Goal: Task Accomplishment & Management: Manage account settings

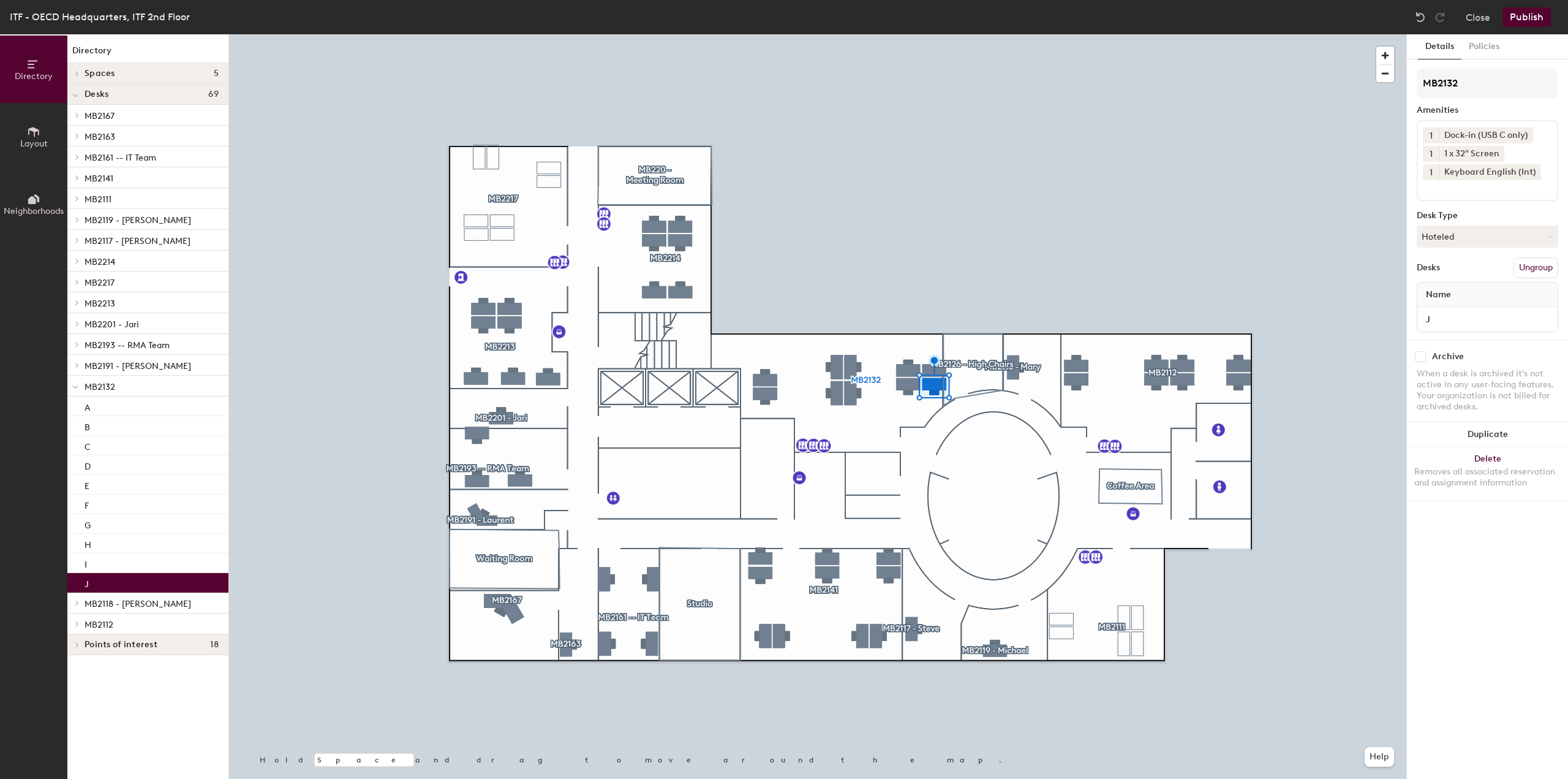
click at [1527, 135] on icon at bounding box center [1527, 134] width 5 height 5
click at [1454, 167] on input at bounding box center [1477, 169] width 110 height 15
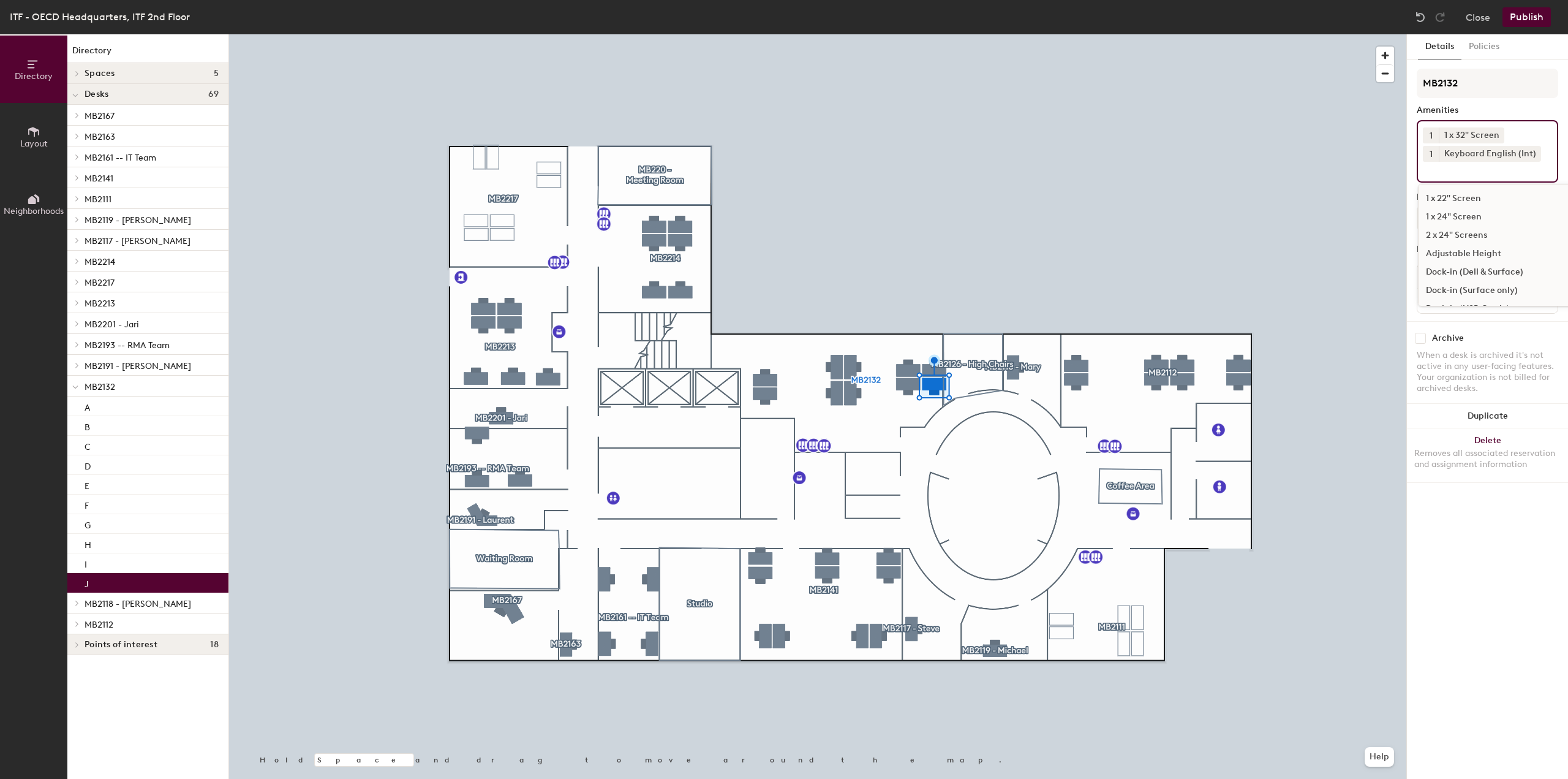
click at [1511, 269] on div "Dock-in (Dell & Surface)" at bounding box center [1513, 273] width 188 height 19
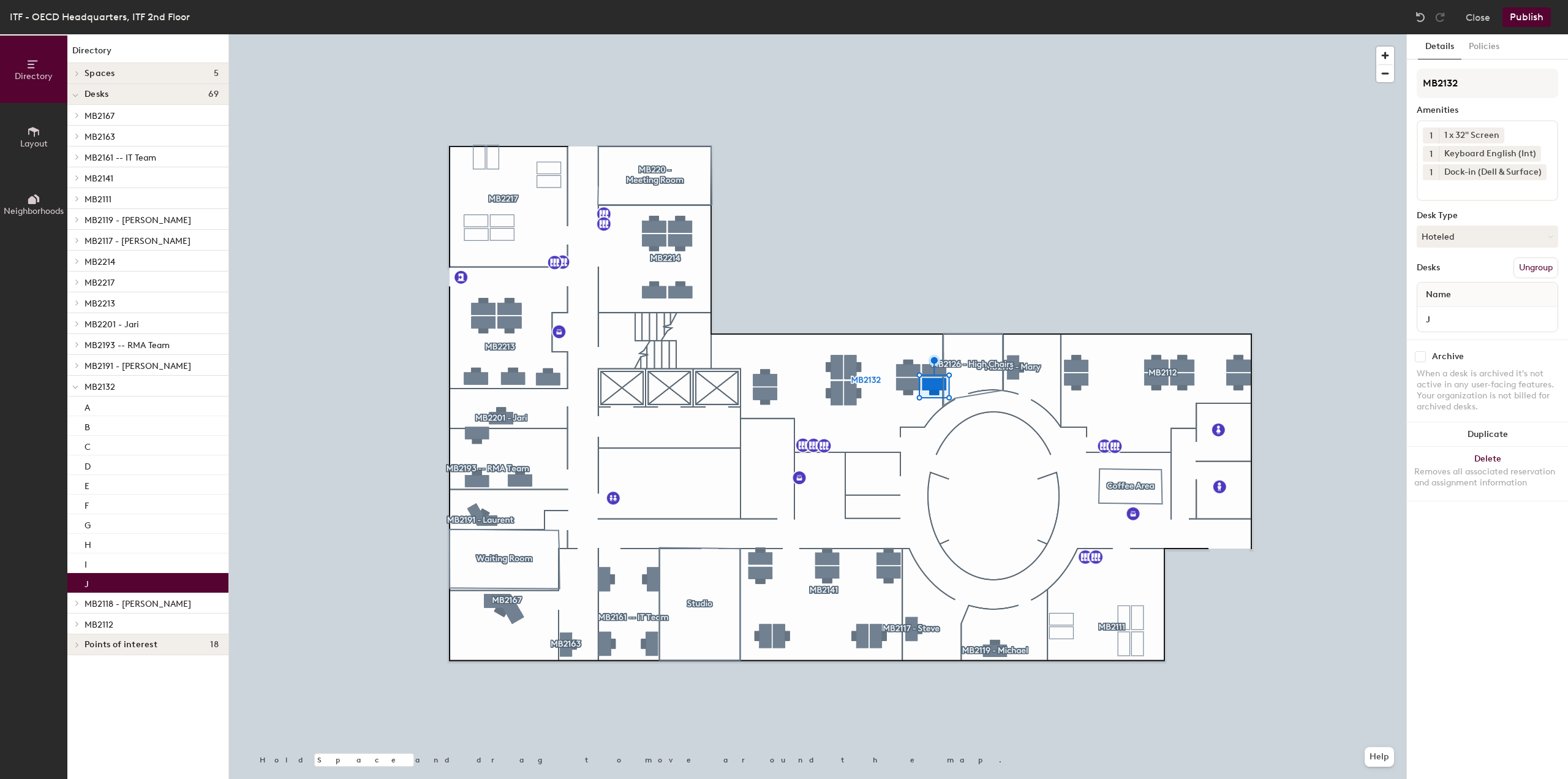
click at [1526, 13] on button "Publish" at bounding box center [1527, 16] width 48 height 20
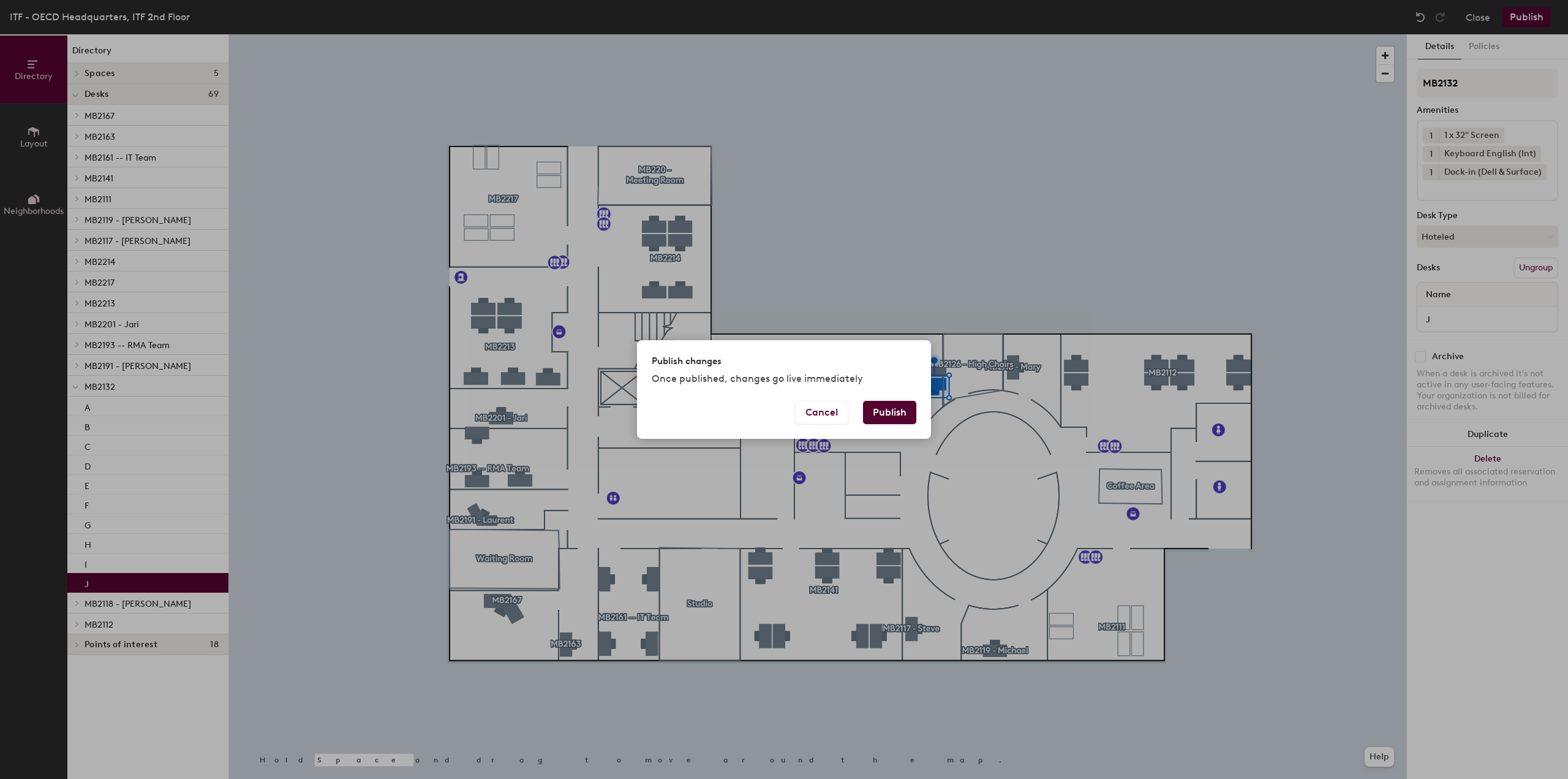
click at [896, 412] on button "Publish" at bounding box center [889, 413] width 53 height 23
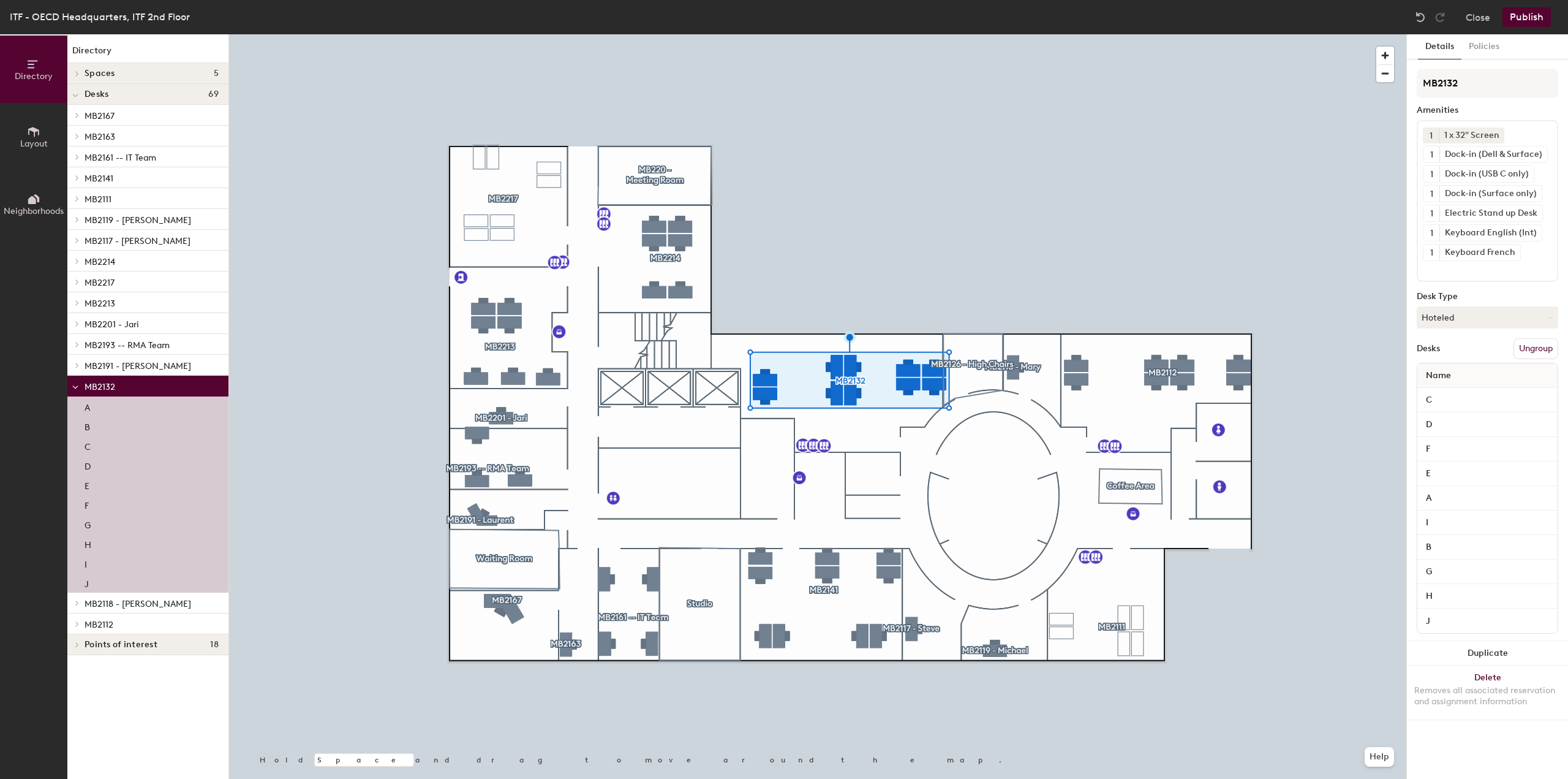
click at [969, 34] on div at bounding box center [818, 34] width 1178 height 0
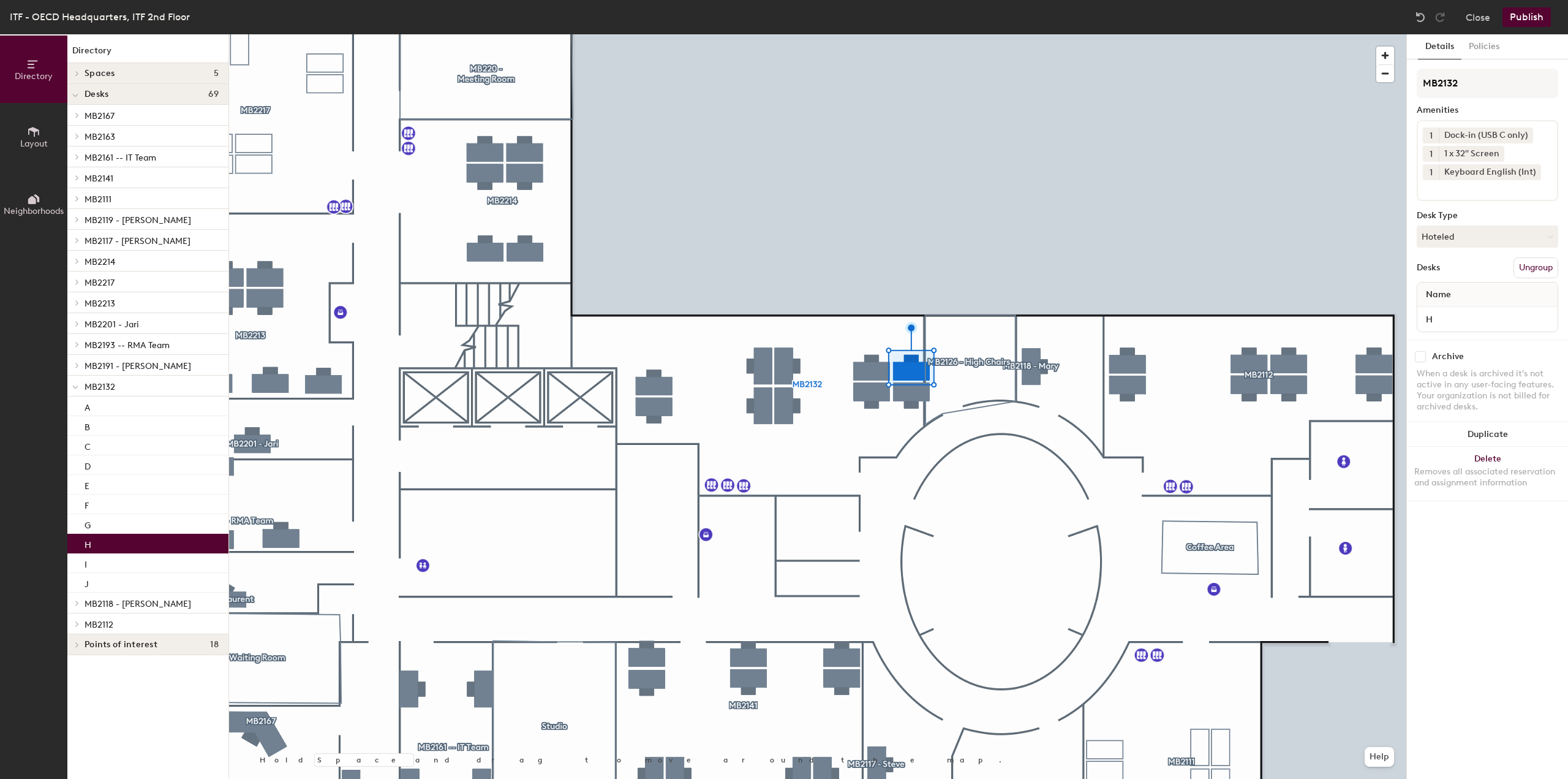
click at [870, 34] on div at bounding box center [818, 34] width 1178 height 0
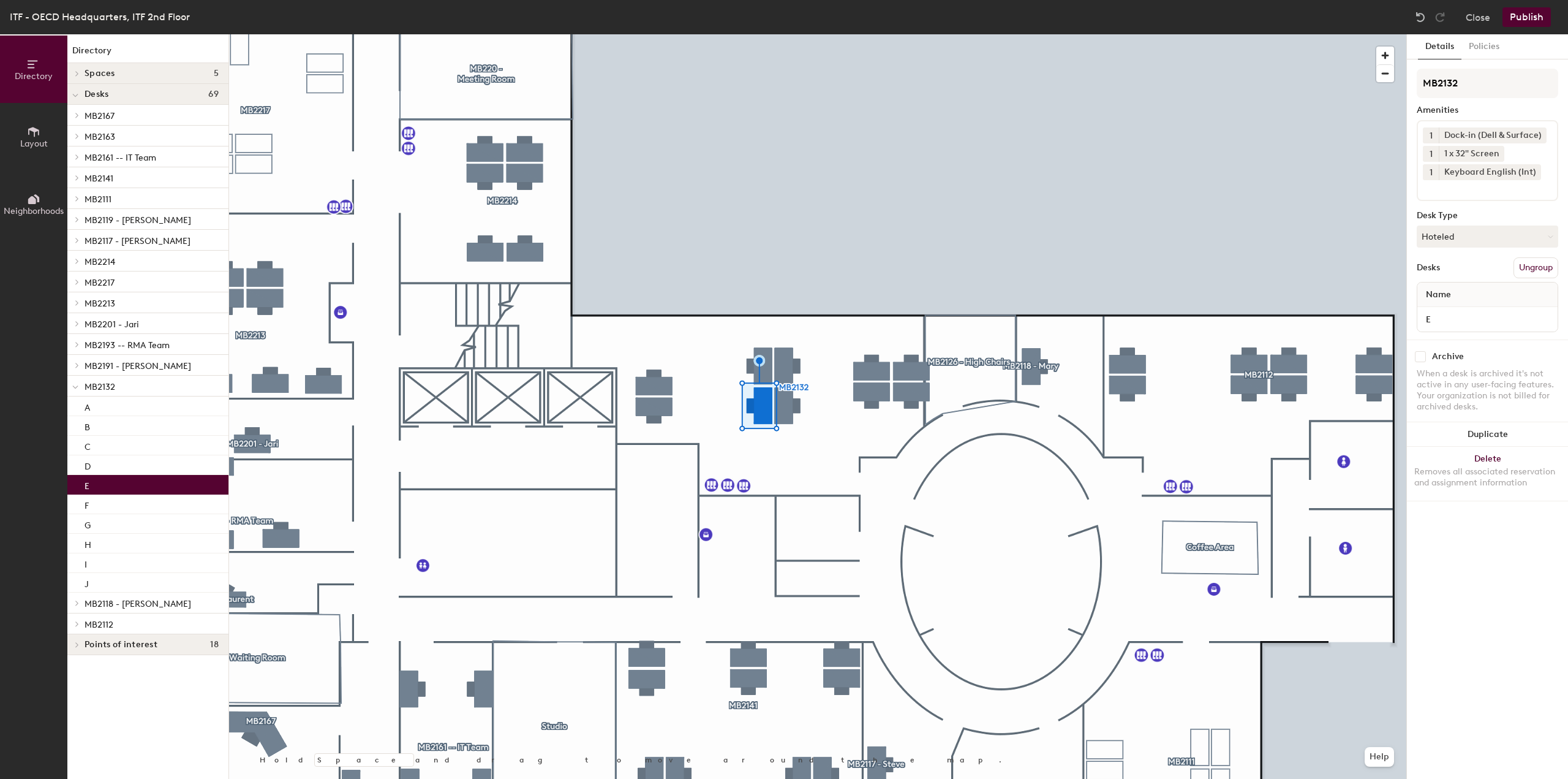
click at [666, 34] on div at bounding box center [818, 34] width 1178 height 0
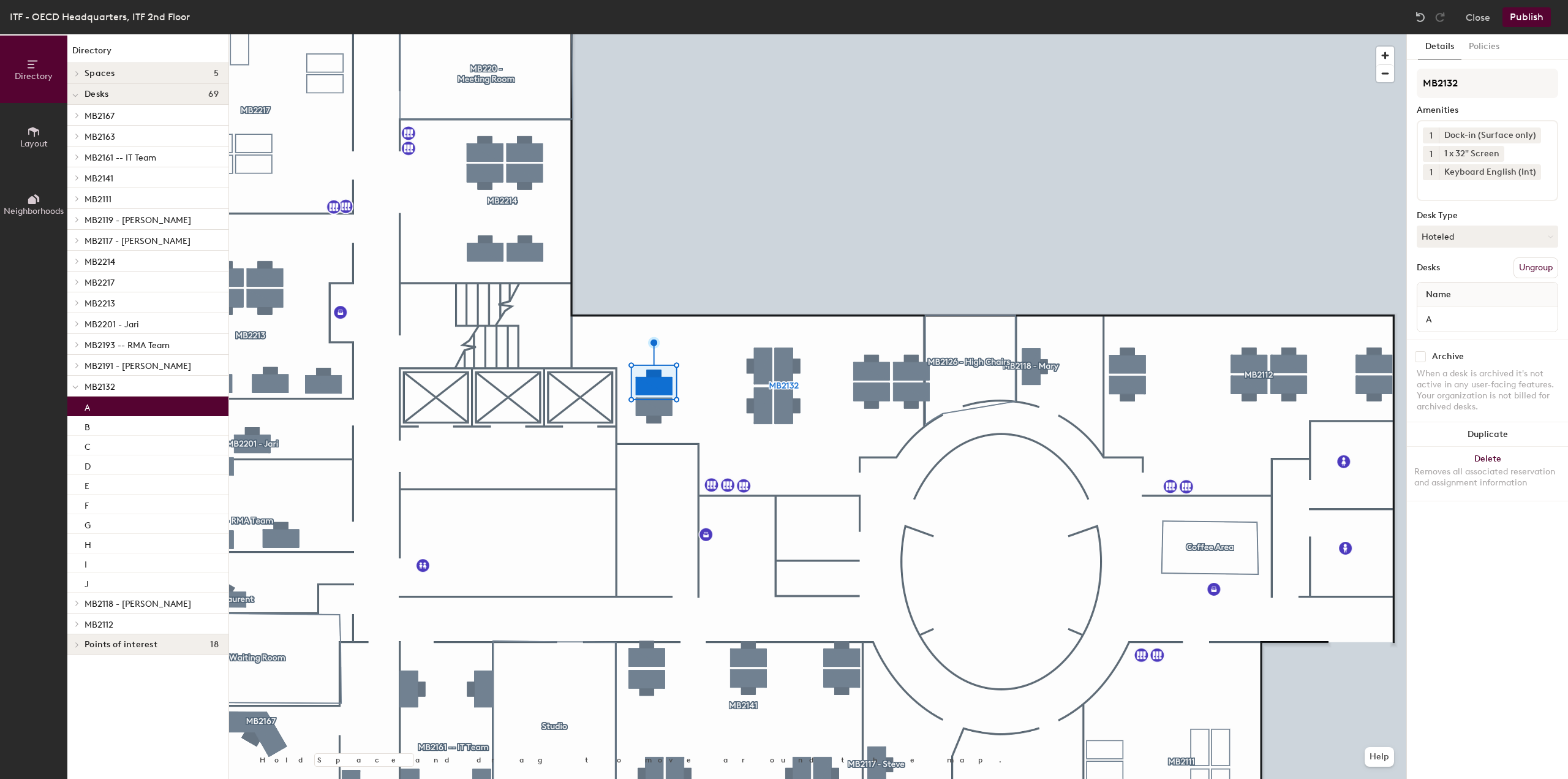
click at [658, 34] on div at bounding box center [818, 34] width 1178 height 0
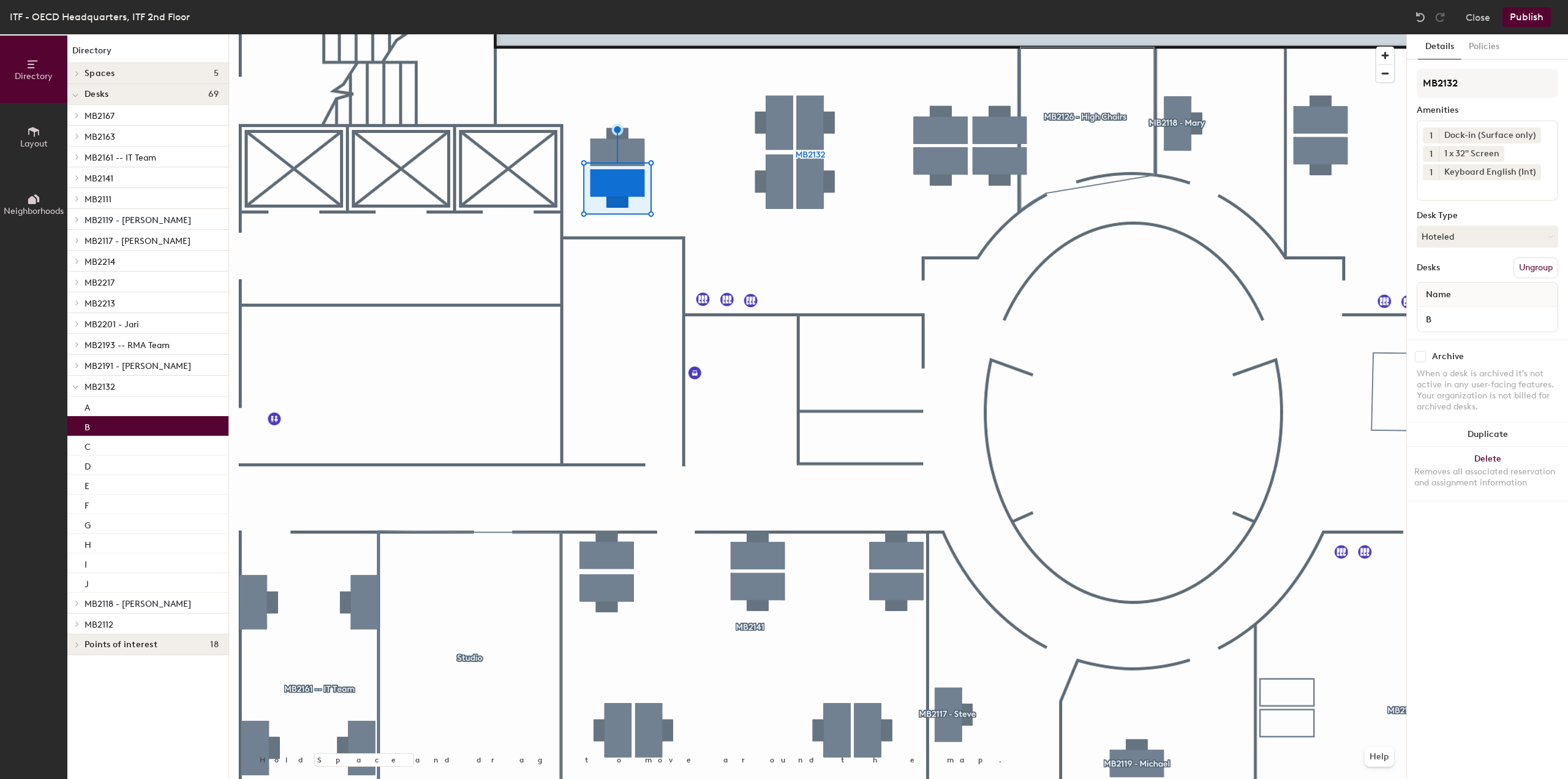
click at [869, 34] on div at bounding box center [818, 34] width 1178 height 0
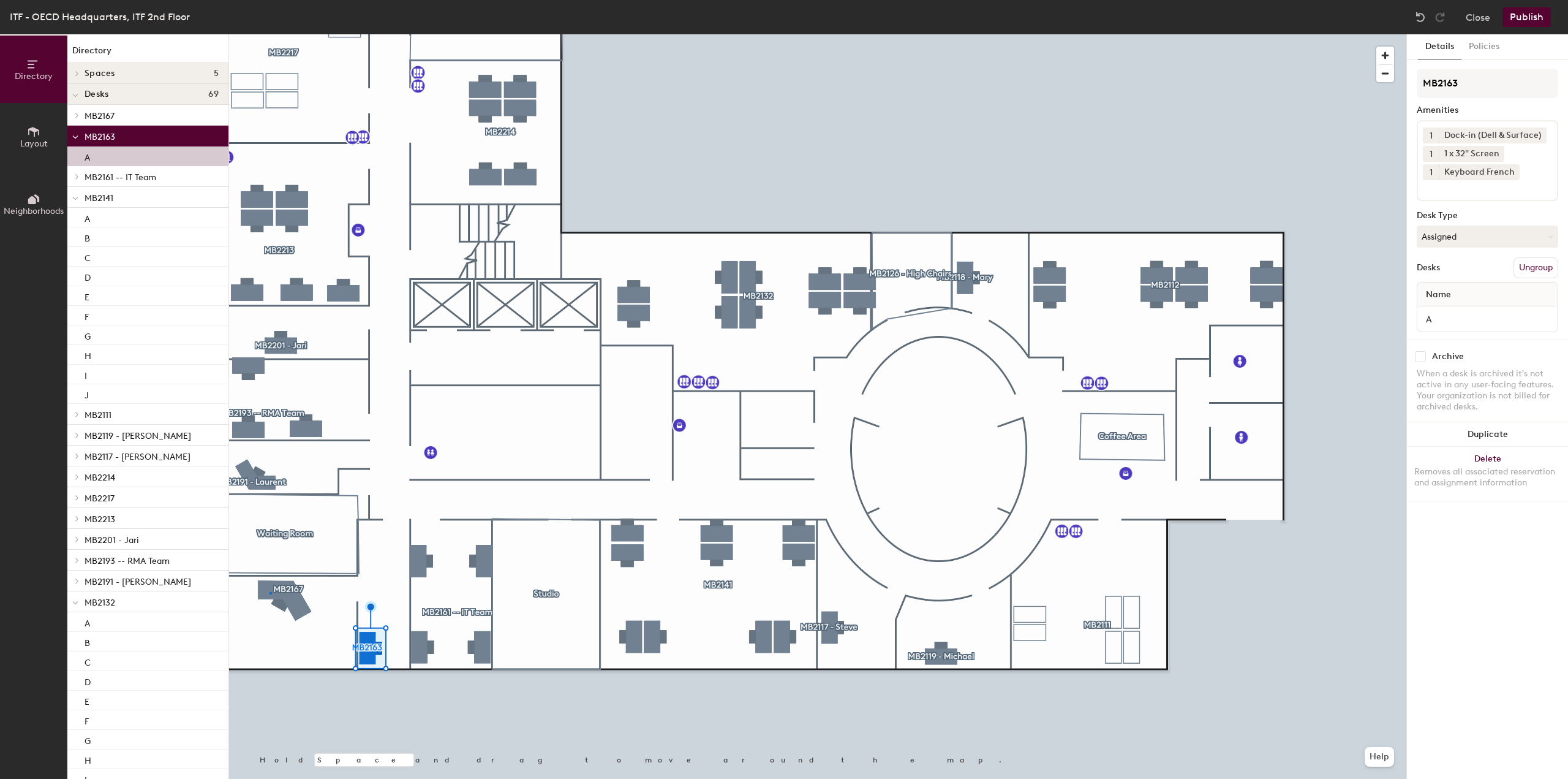
click at [269, 34] on div at bounding box center [818, 34] width 1178 height 0
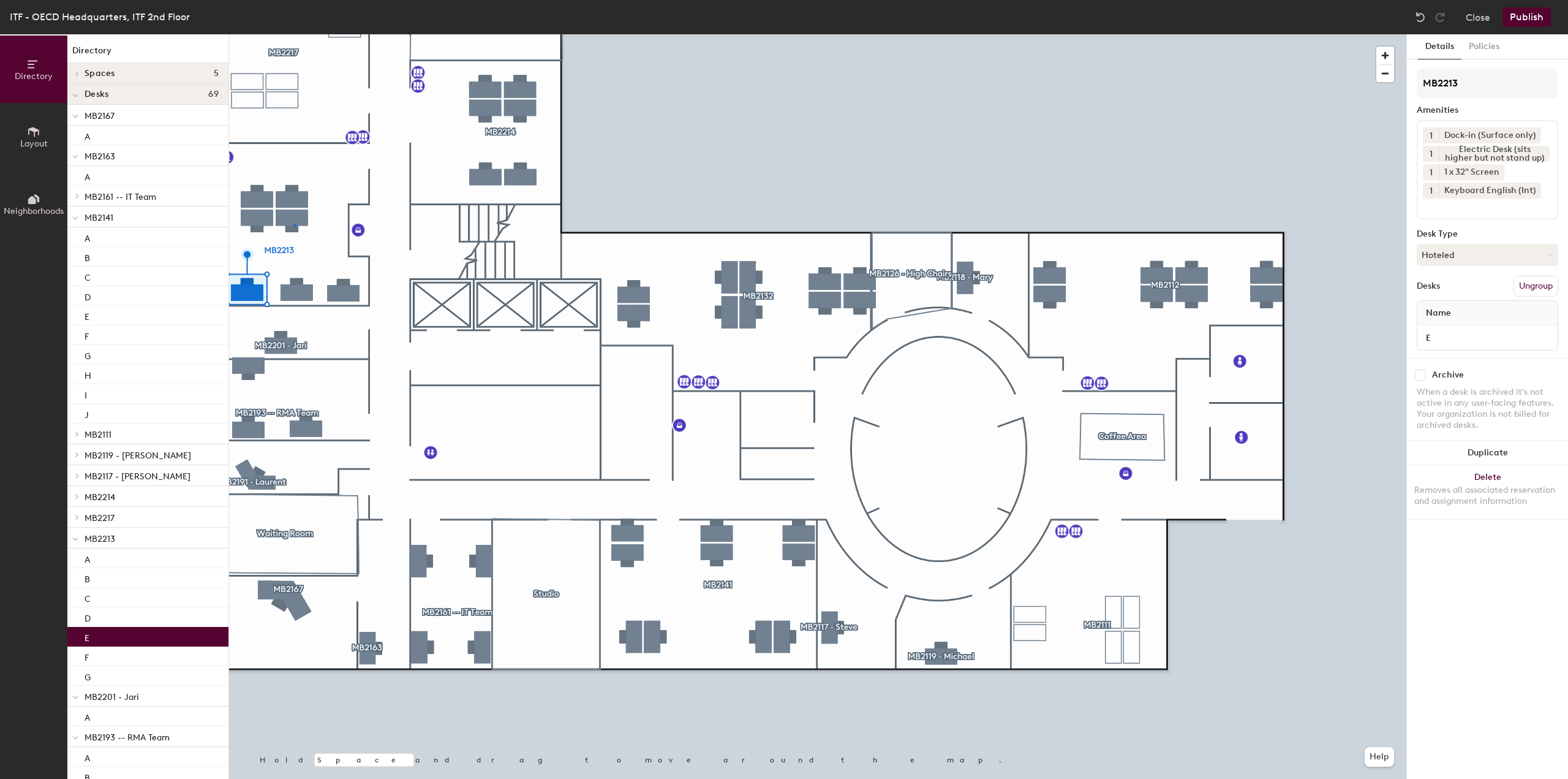
click at [294, 34] on div at bounding box center [818, 34] width 1178 height 0
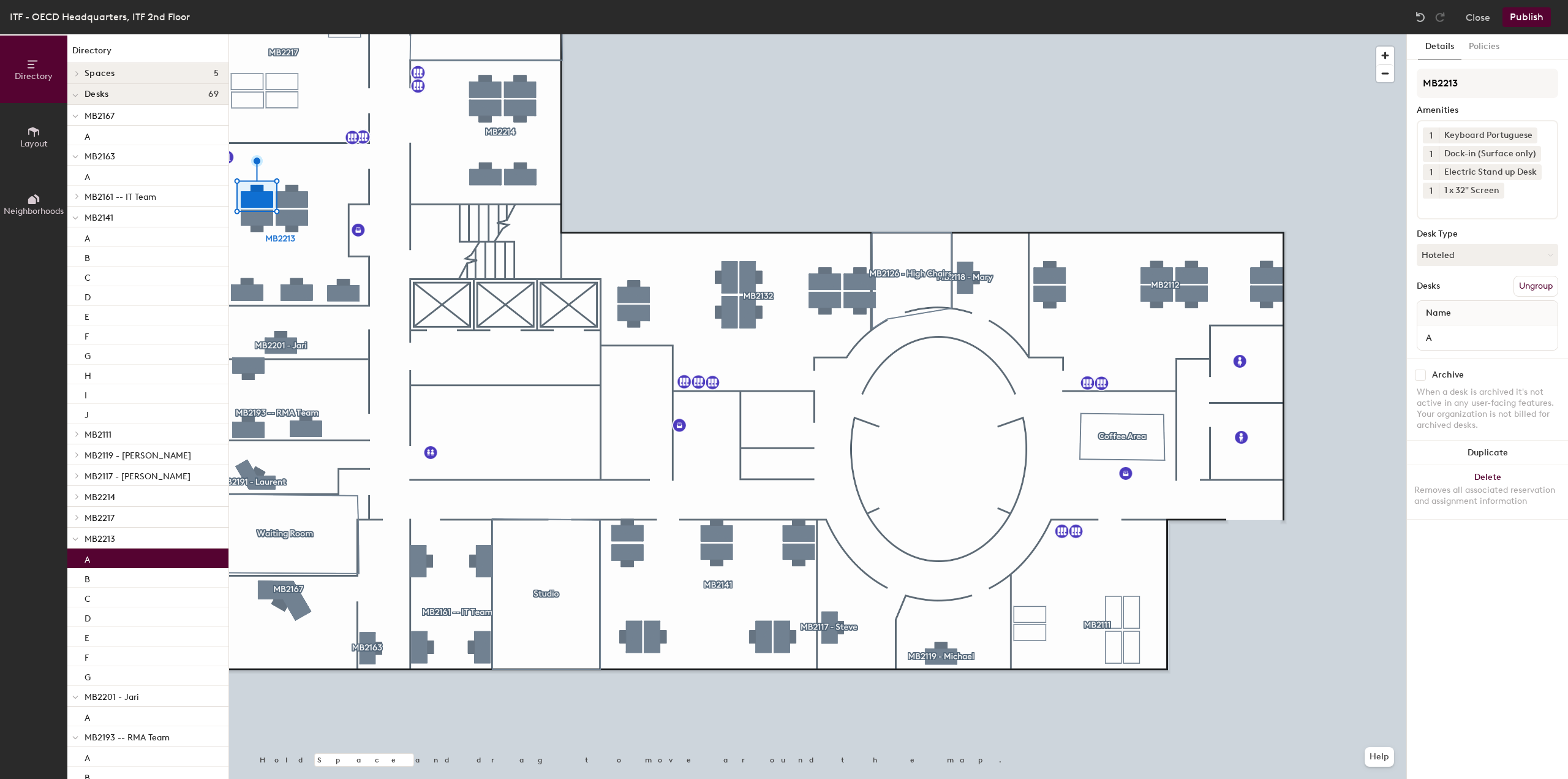
click at [1532, 152] on icon at bounding box center [1534, 153] width 5 height 5
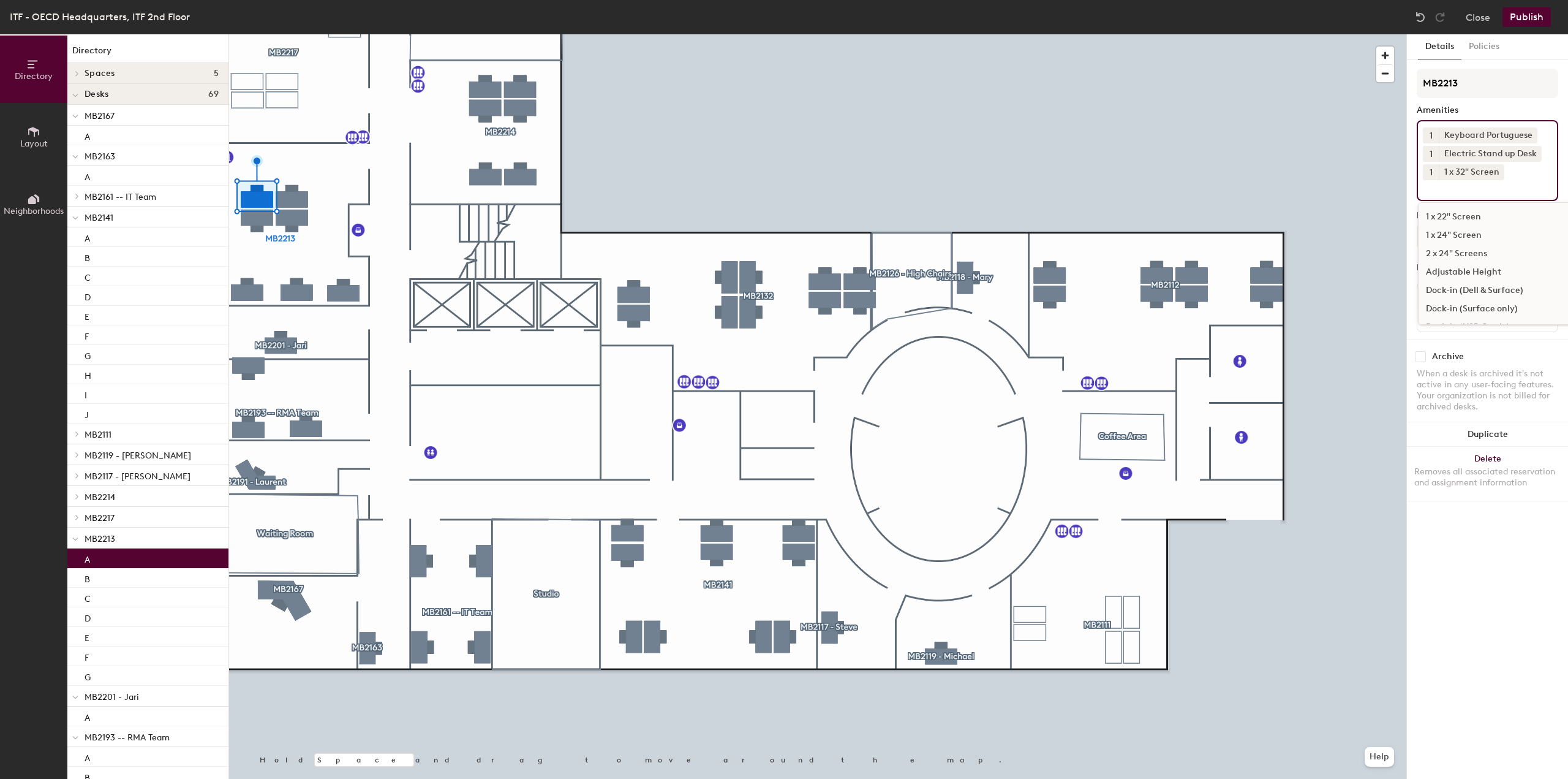
click at [1491, 188] on input at bounding box center [1477, 188] width 110 height 15
click at [1521, 288] on div "Dock-in (Dell & Surface)" at bounding box center [1513, 291] width 188 height 19
click at [1528, 16] on button "Publish" at bounding box center [1527, 16] width 48 height 20
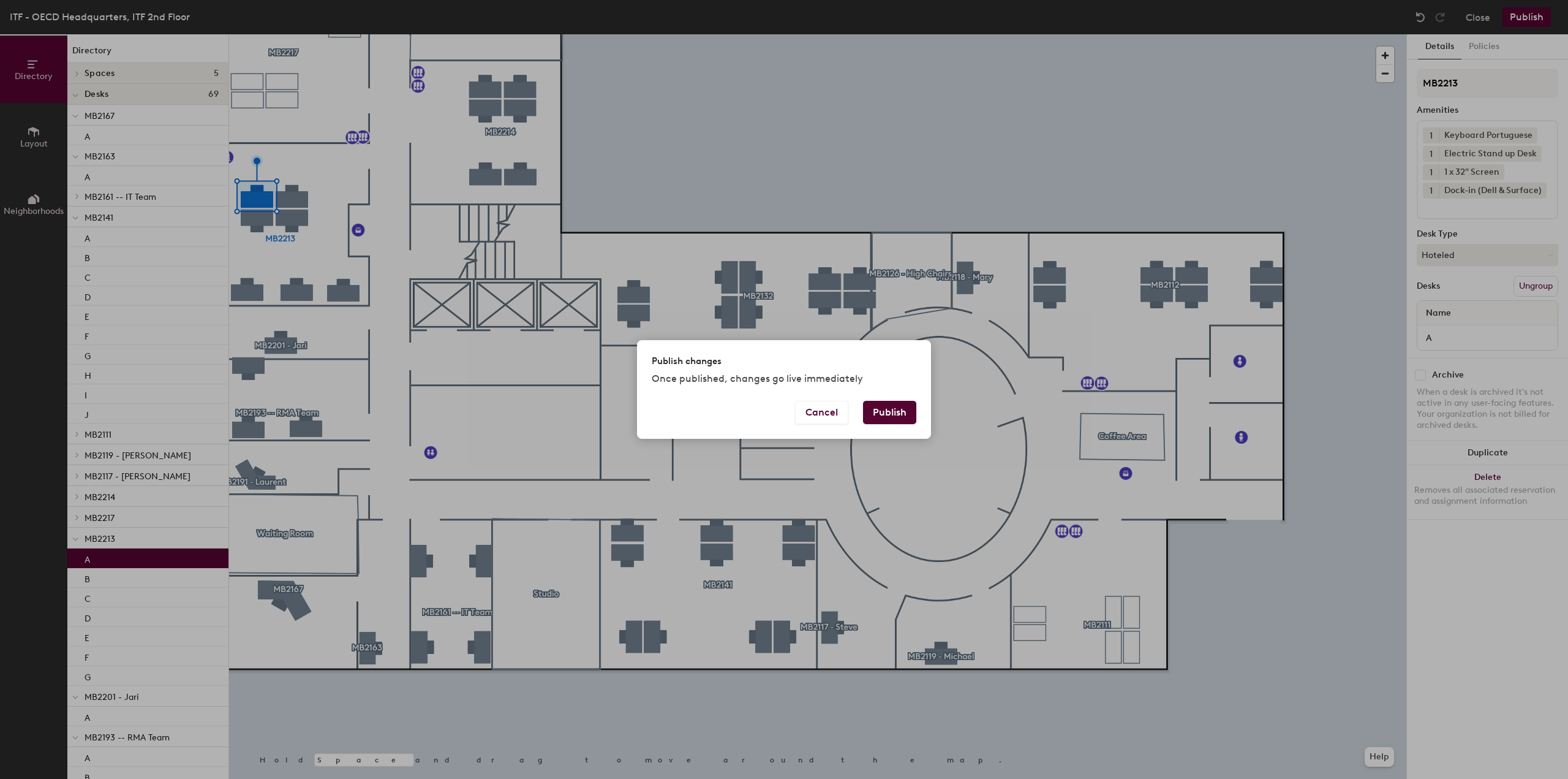
click at [884, 416] on button "Publish" at bounding box center [889, 413] width 53 height 23
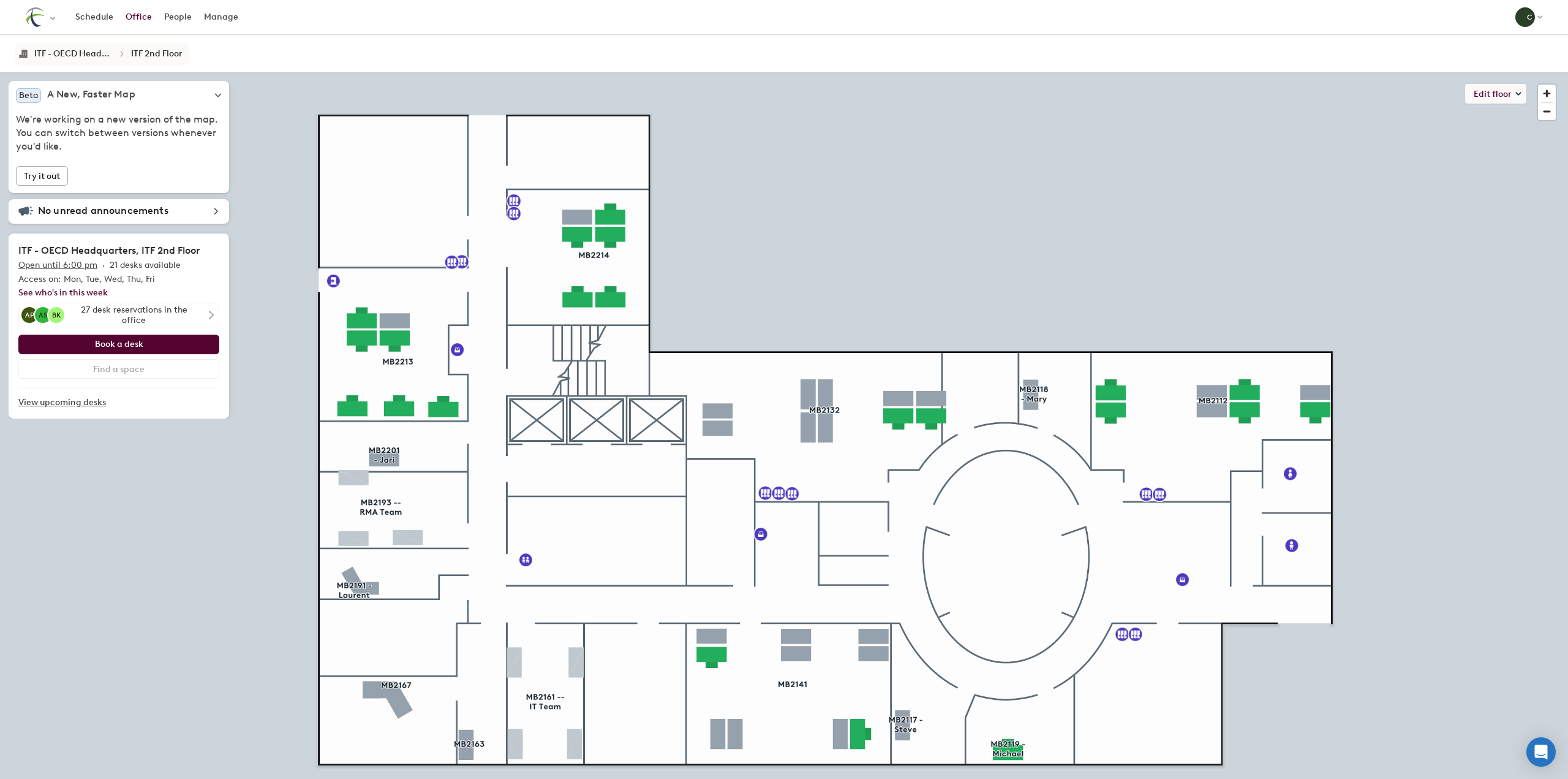
click at [1520, 95] on icon at bounding box center [1519, 94] width 6 height 6
click at [1509, 120] on li "Layout" at bounding box center [1504, 120] width 43 height 17
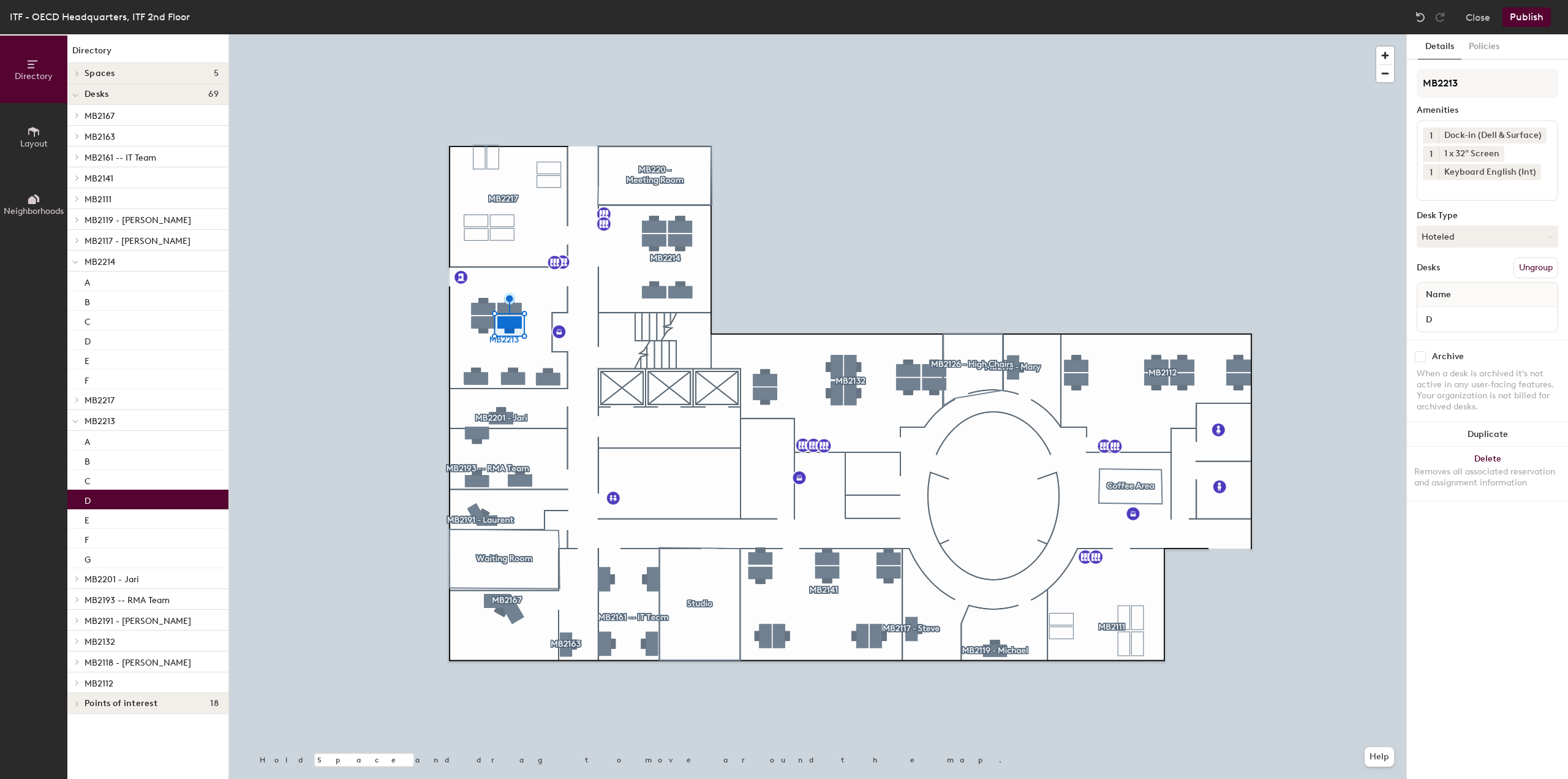
click at [469, 34] on div at bounding box center [818, 34] width 1178 height 0
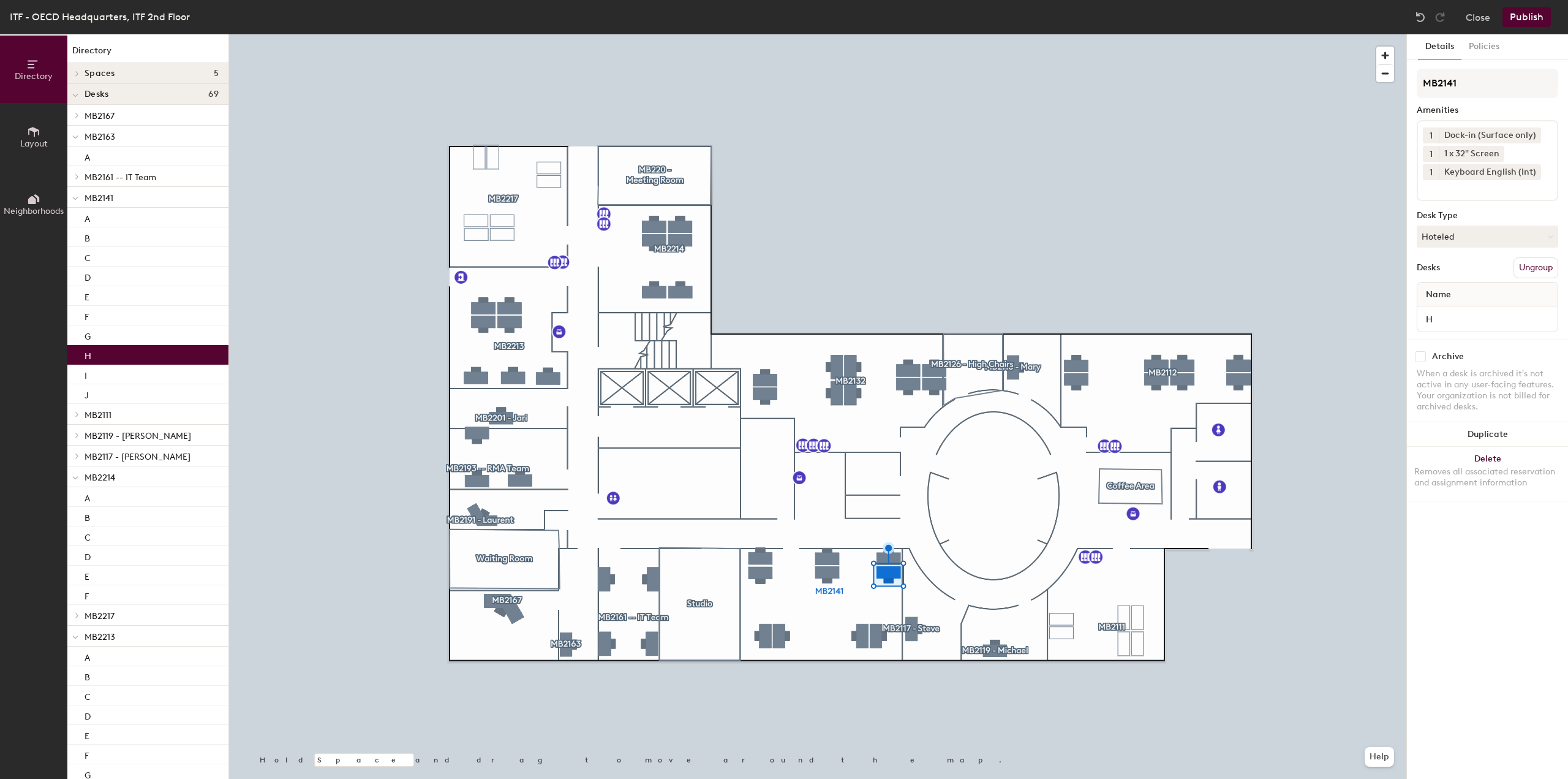
click at [759, 34] on div at bounding box center [818, 34] width 1178 height 0
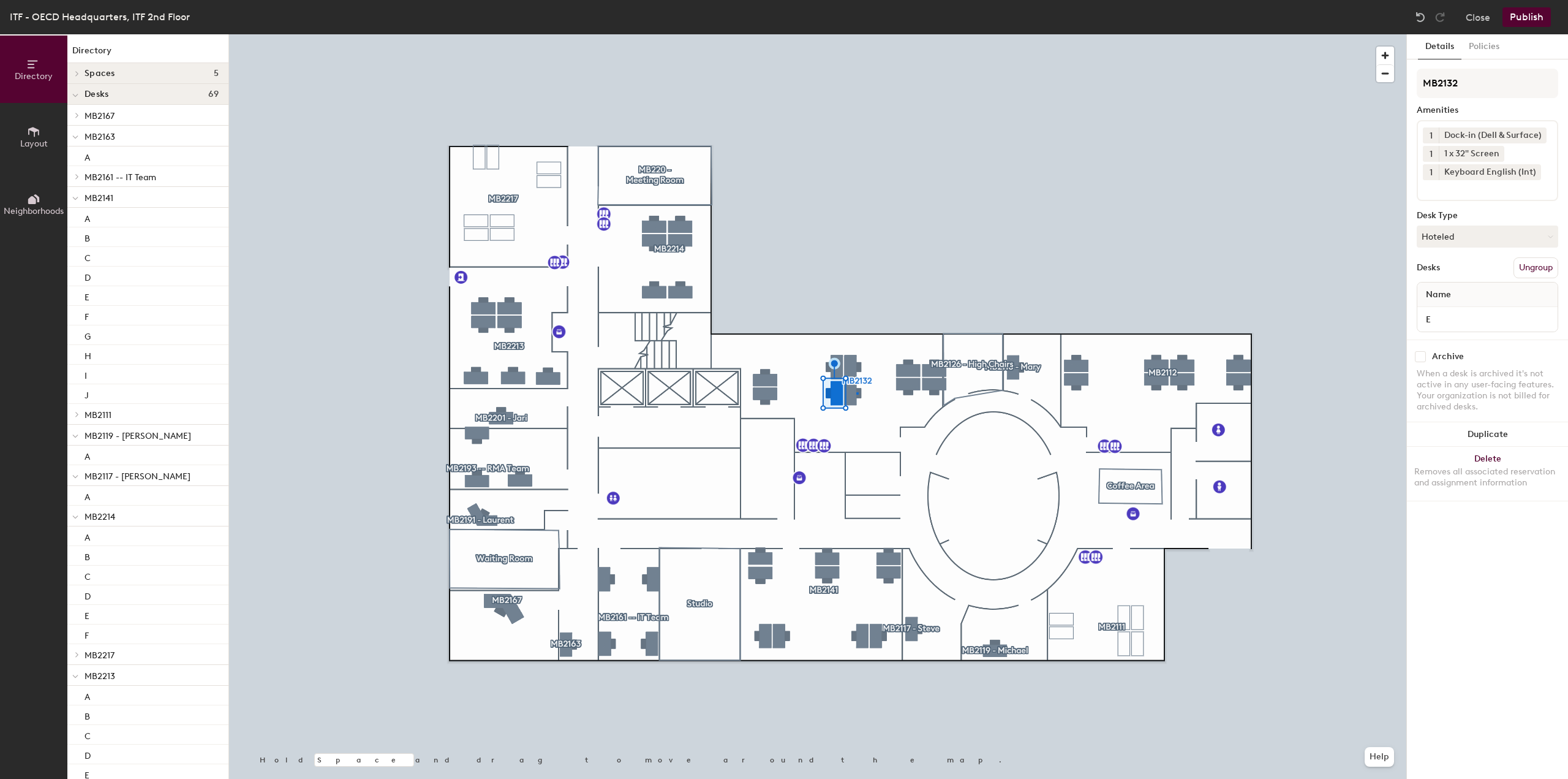
click at [857, 34] on div at bounding box center [818, 34] width 1178 height 0
click at [825, 34] on div at bounding box center [818, 34] width 1178 height 0
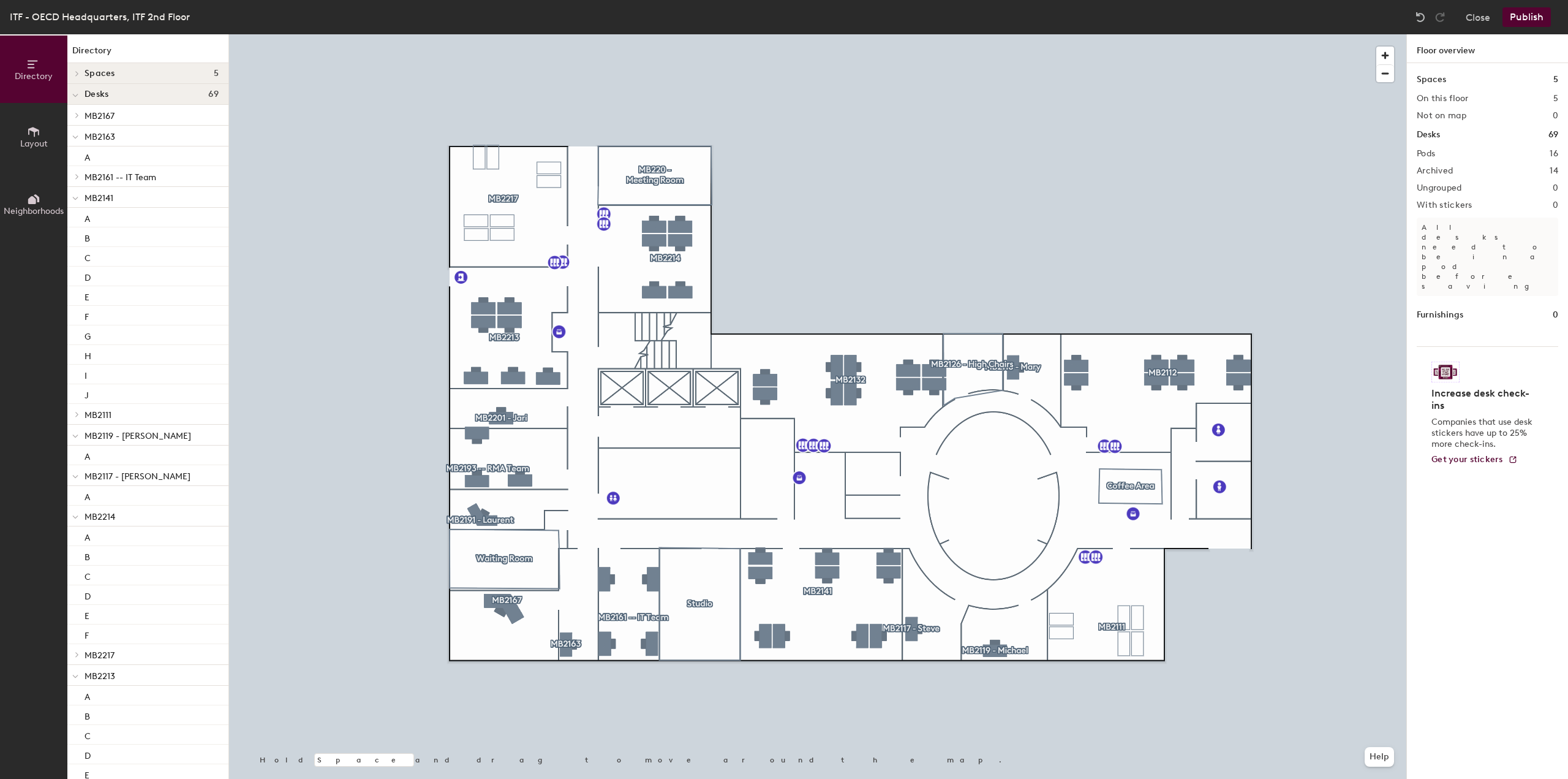
click at [1481, 19] on button "Close" at bounding box center [1477, 16] width 24 height 20
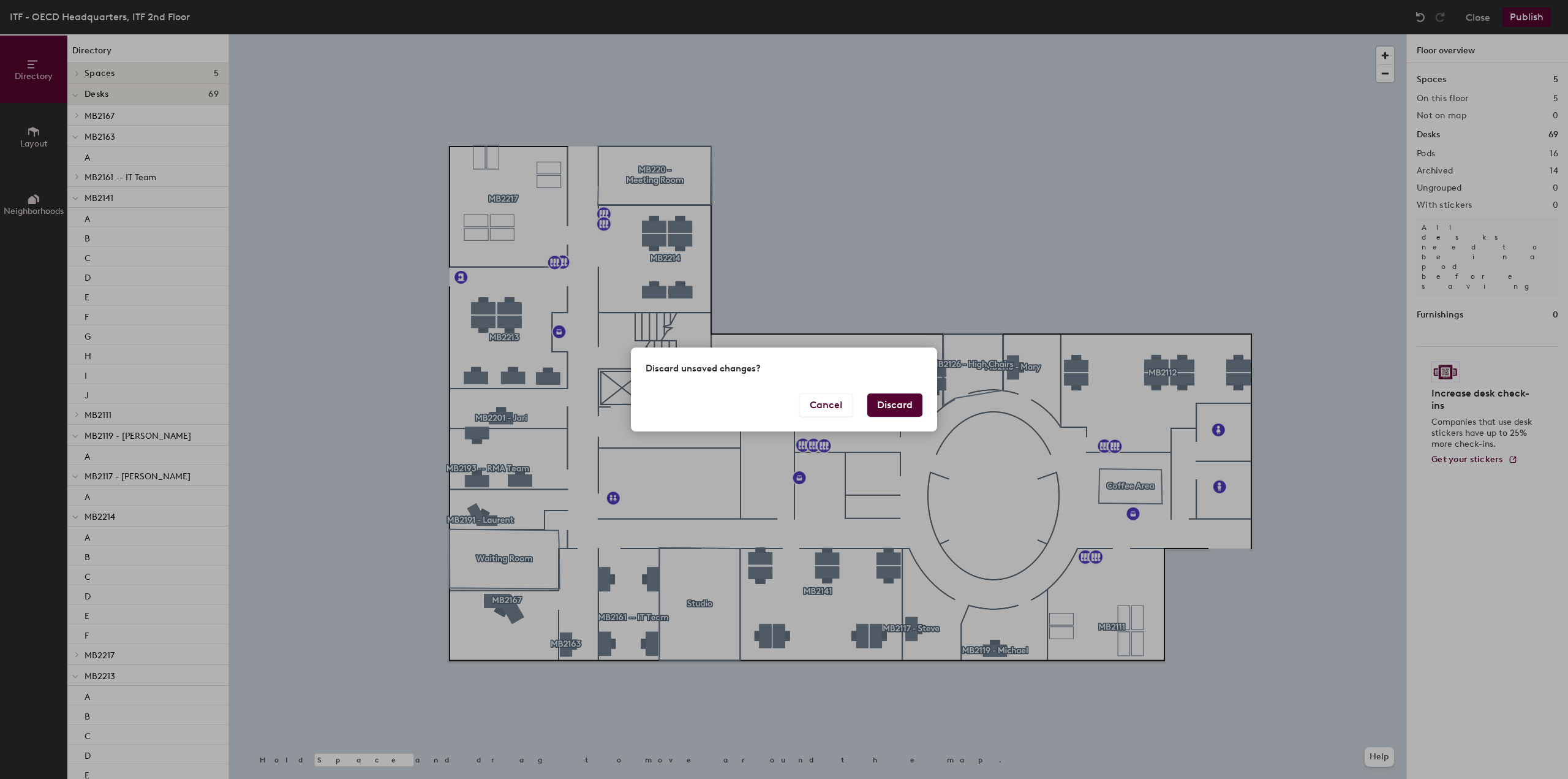
click at [836, 402] on button "Cancel" at bounding box center [826, 406] width 53 height 23
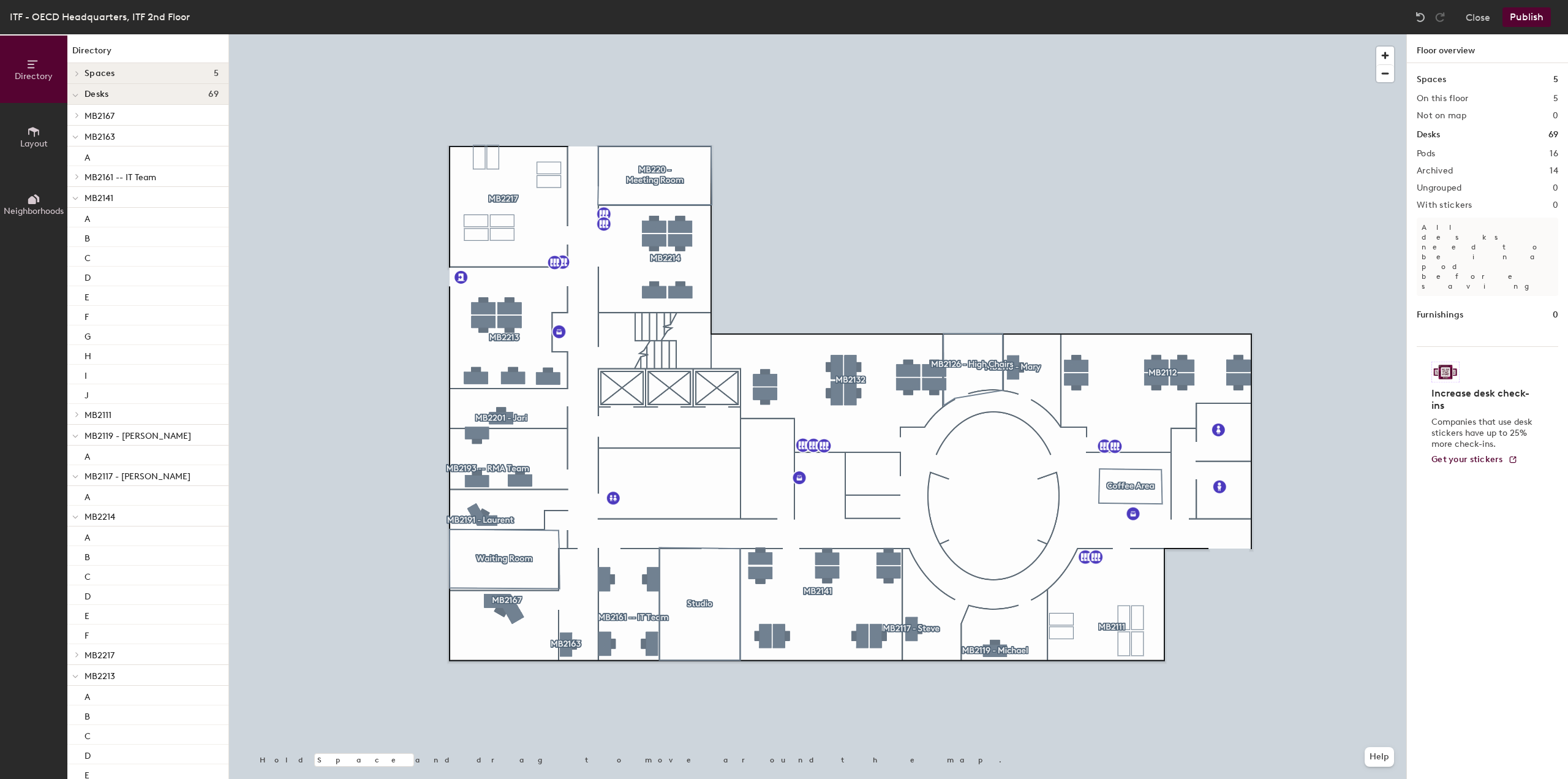
click at [1528, 16] on button "Publish" at bounding box center [1527, 16] width 48 height 20
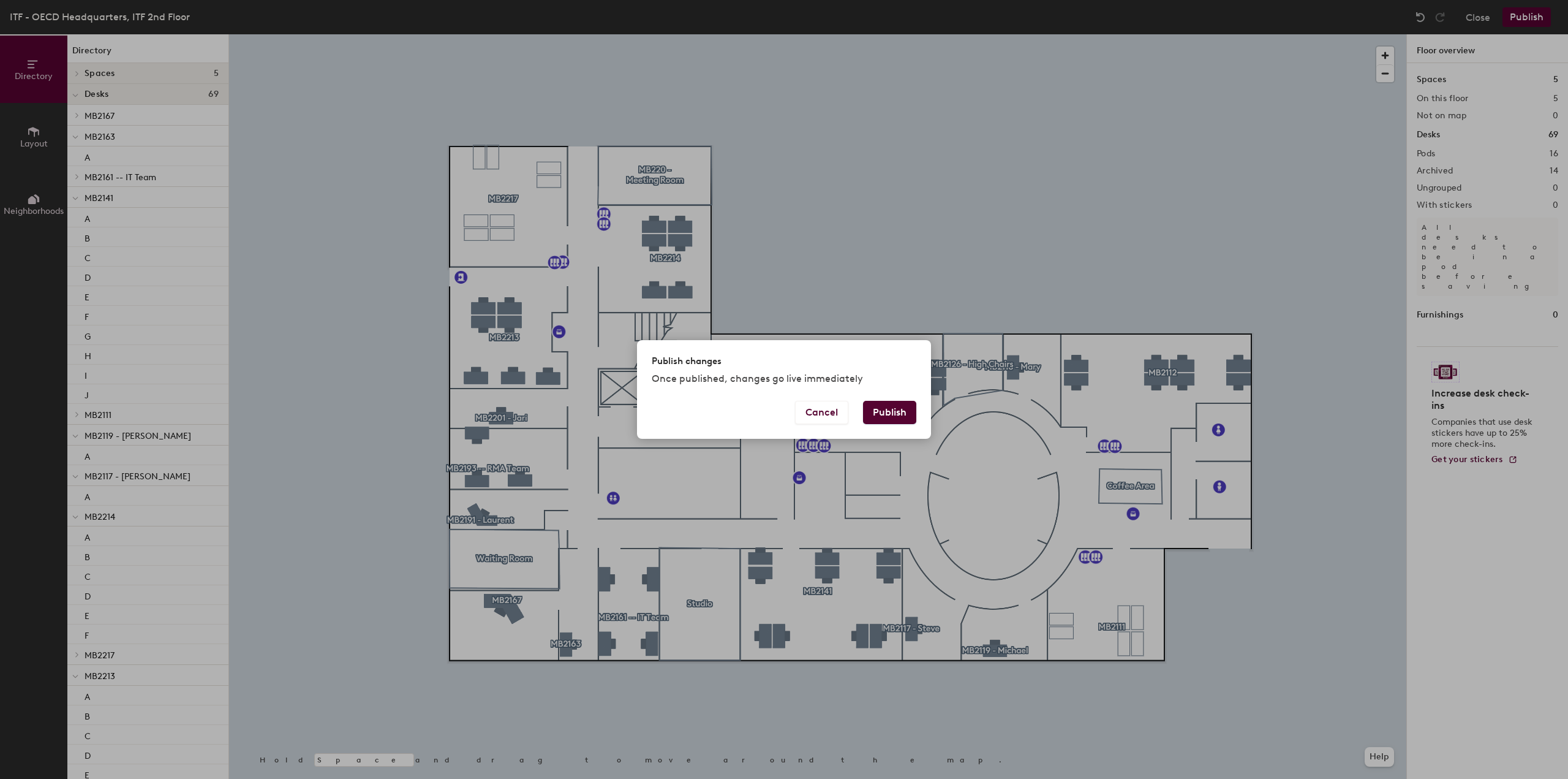
click at [881, 420] on button "Publish" at bounding box center [889, 413] width 53 height 23
